Goal: Complete application form

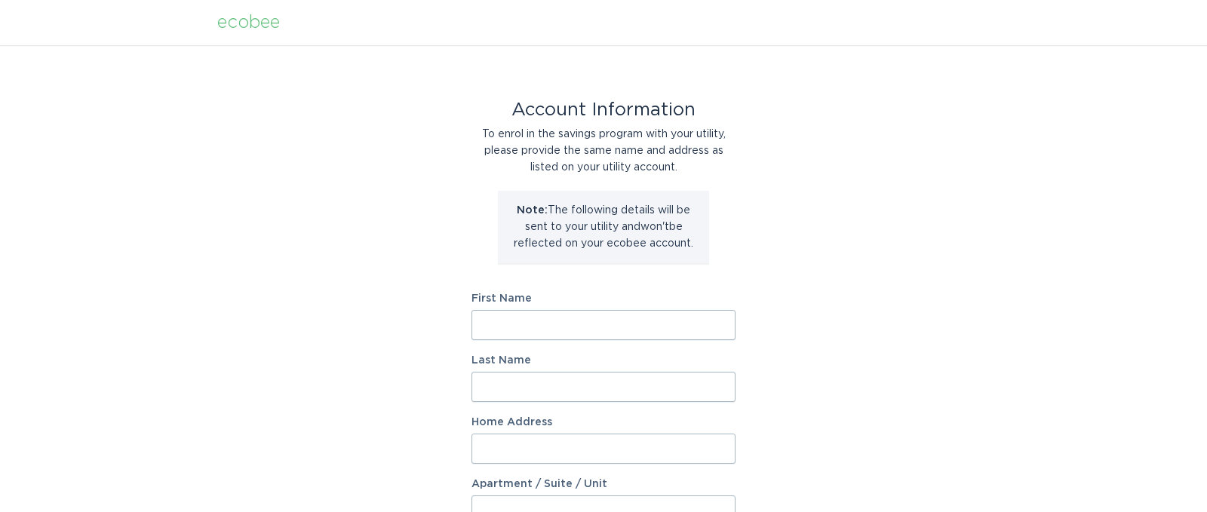
click at [557, 334] on input "First Name" at bounding box center [604, 325] width 264 height 30
type input "Banda"
click at [553, 390] on input "Last Name" at bounding box center [604, 387] width 264 height 30
type input "Reddy"
click at [527, 444] on input "Home Address" at bounding box center [604, 449] width 264 height 30
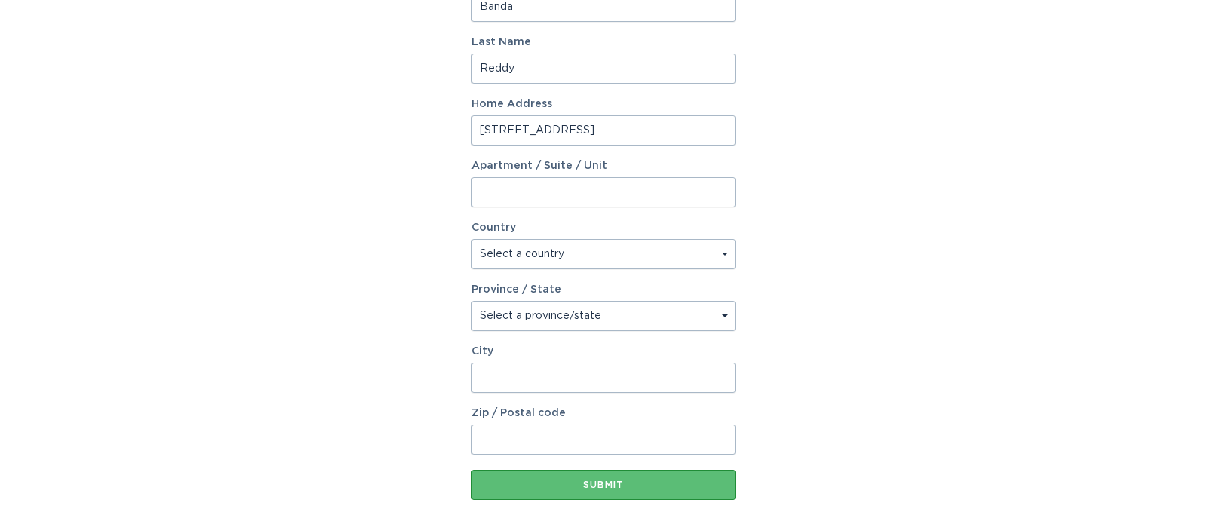
scroll to position [321, 0]
type input "[STREET_ADDRESS]"
click at [726, 251] on select "Select a country [GEOGRAPHIC_DATA] [GEOGRAPHIC_DATA]" at bounding box center [604, 253] width 264 height 30
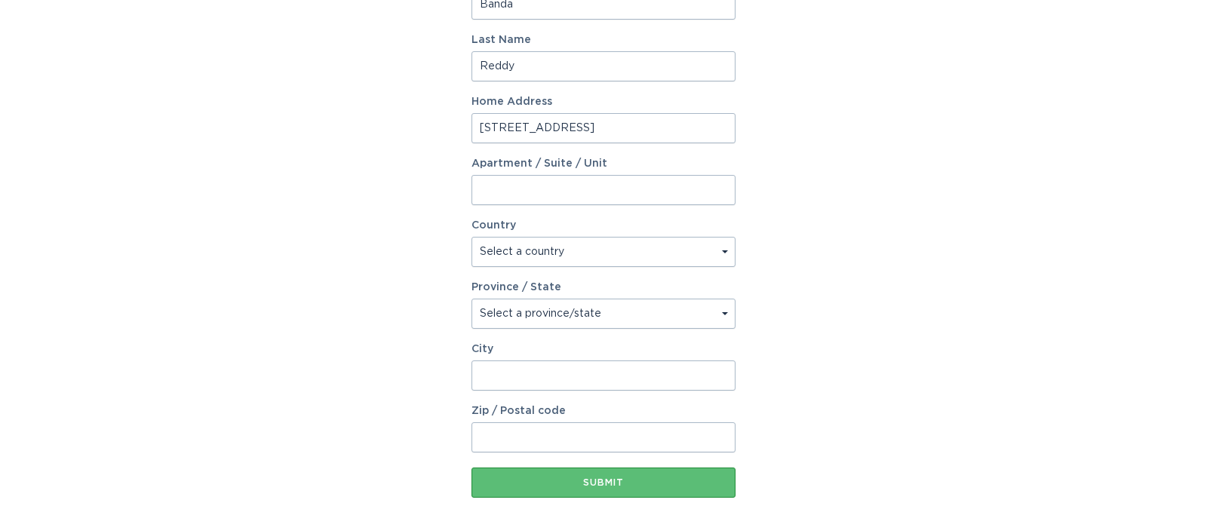
select select "US"
click at [721, 313] on select "Select a province/state [US_STATE] [US_STATE] [US_STATE] [US_STATE] [US_STATE] …" at bounding box center [604, 314] width 264 height 30
select select "MI"
click at [502, 381] on input "City" at bounding box center [604, 376] width 264 height 30
type input "[GEOGRAPHIC_DATA]"
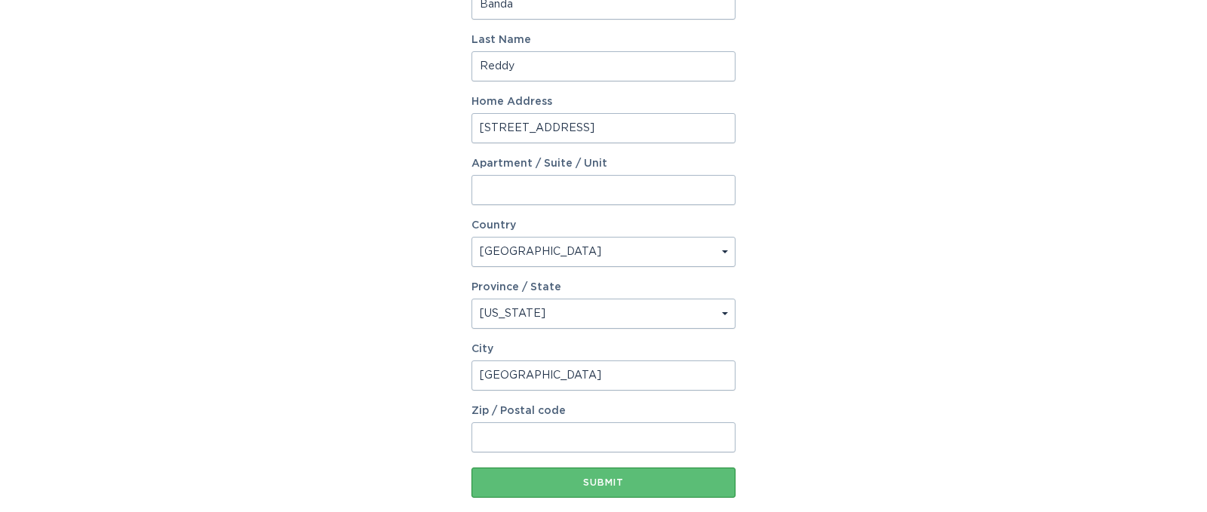
click at [515, 426] on input "Zip / Postal code" at bounding box center [604, 438] width 264 height 30
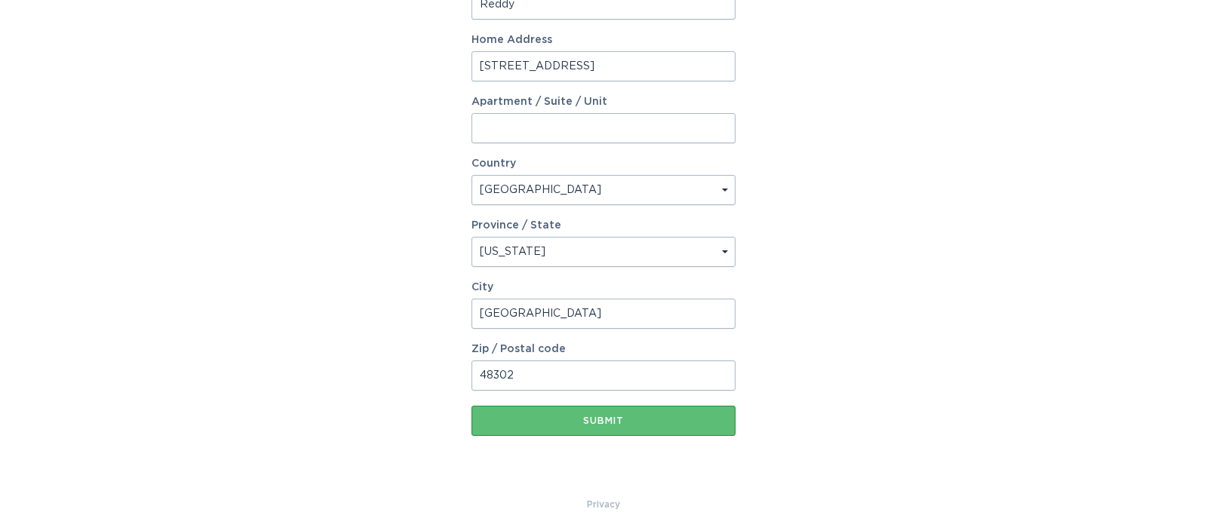
scroll to position [406, 0]
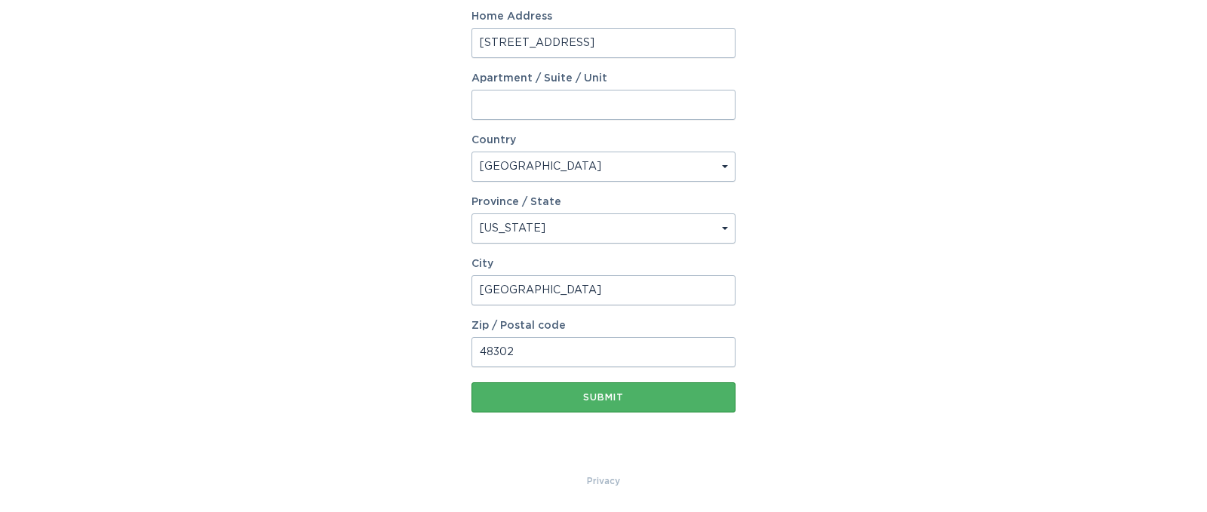
type input "48302"
click at [598, 391] on button "Submit" at bounding box center [604, 398] width 264 height 30
click at [609, 395] on div "Submit" at bounding box center [603, 397] width 249 height 9
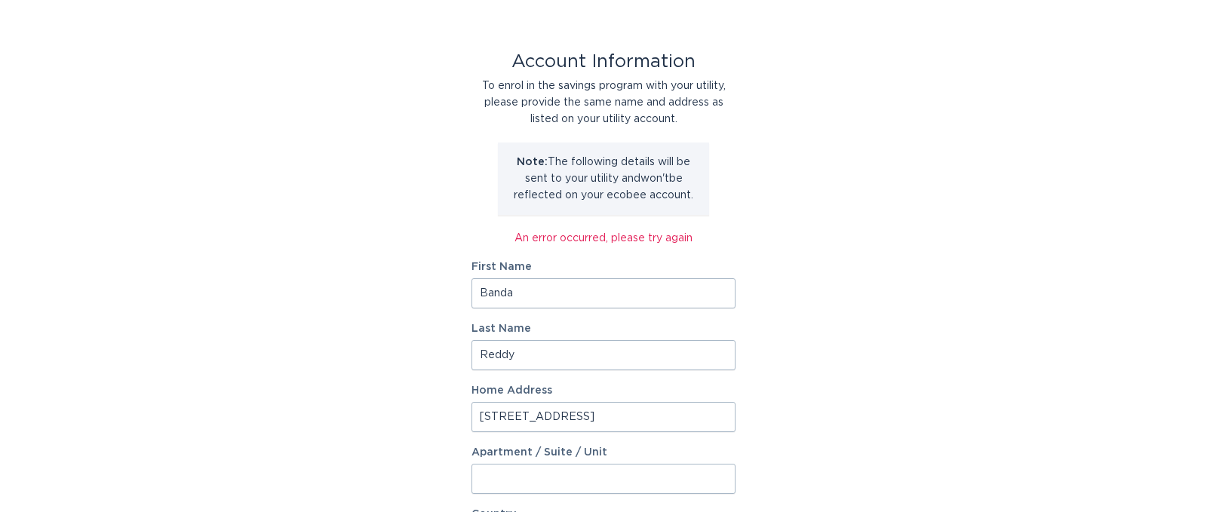
scroll to position [0, 0]
